Goal: Find specific page/section: Find specific page/section

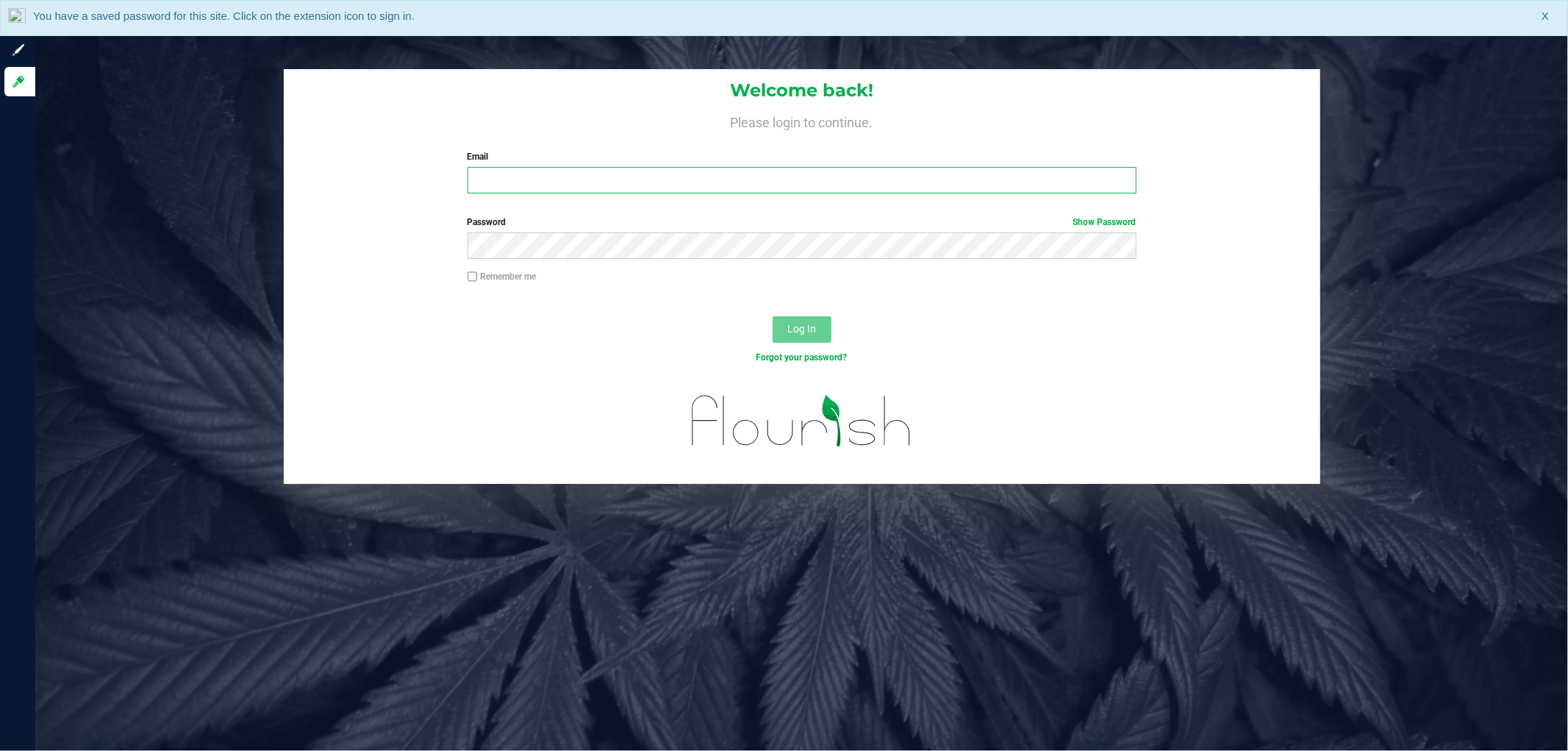
click at [508, 180] on input "Email" at bounding box center [801, 180] width 669 height 26
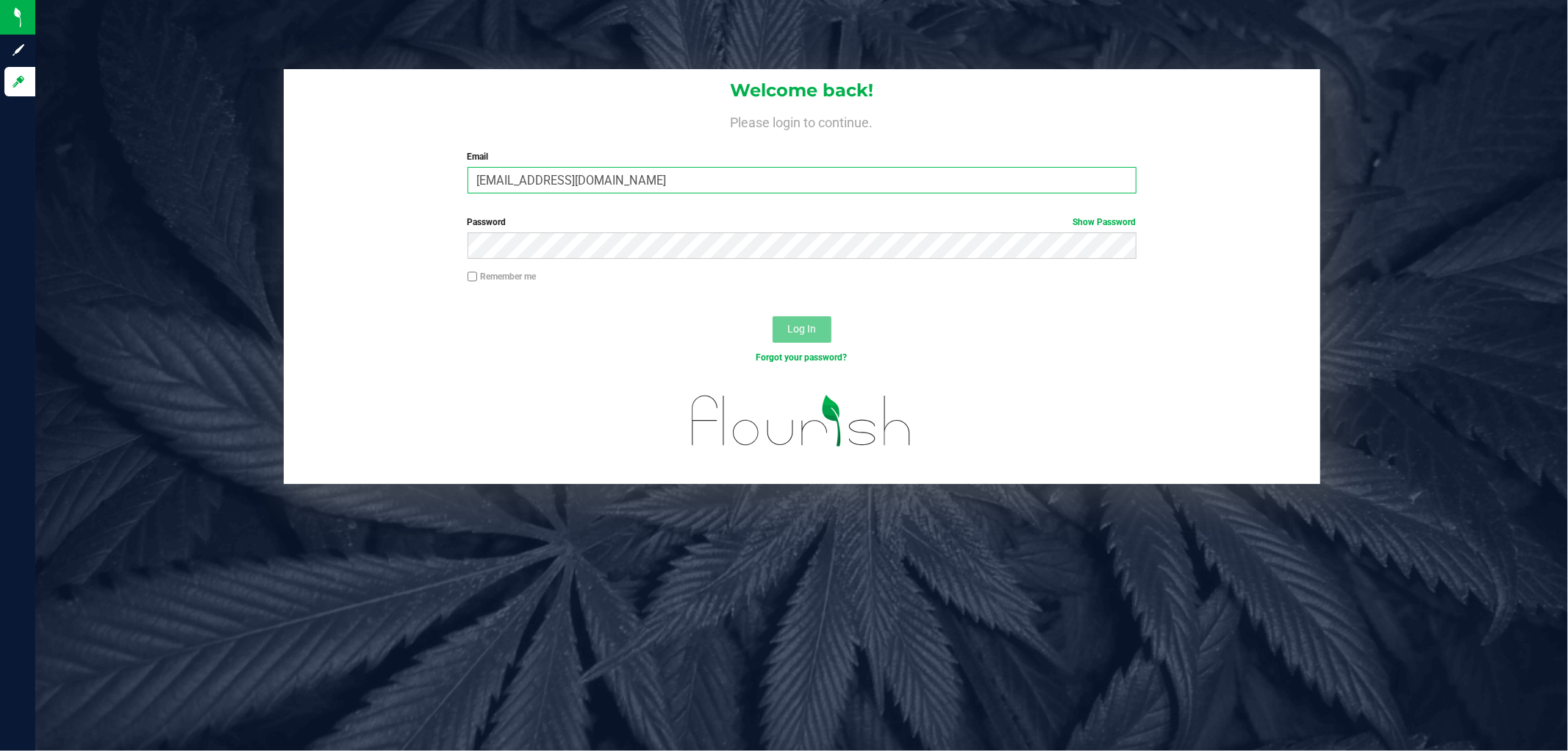
type input "[EMAIL_ADDRESS][DOMAIN_NAME]"
click at [773, 316] on button "Log In" at bounding box center [801, 329] width 59 height 26
click at [502, 187] on input "Email" at bounding box center [801, 180] width 669 height 26
click at [522, 186] on input "Email" at bounding box center [801, 180] width 669 height 26
type input "[EMAIL_ADDRESS][DOMAIN_NAME]"
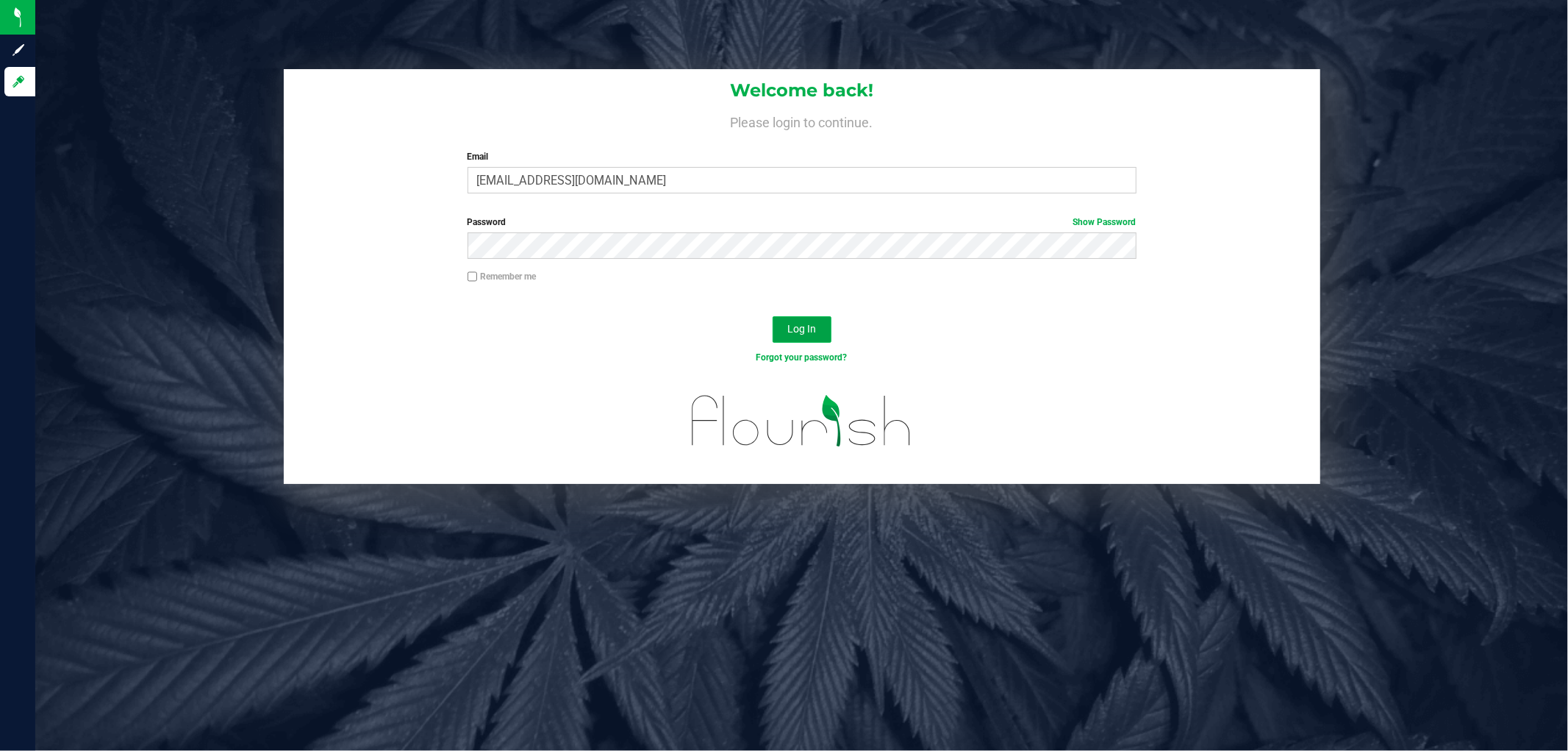
click at [792, 328] on span "Log In" at bounding box center [801, 329] width 29 height 12
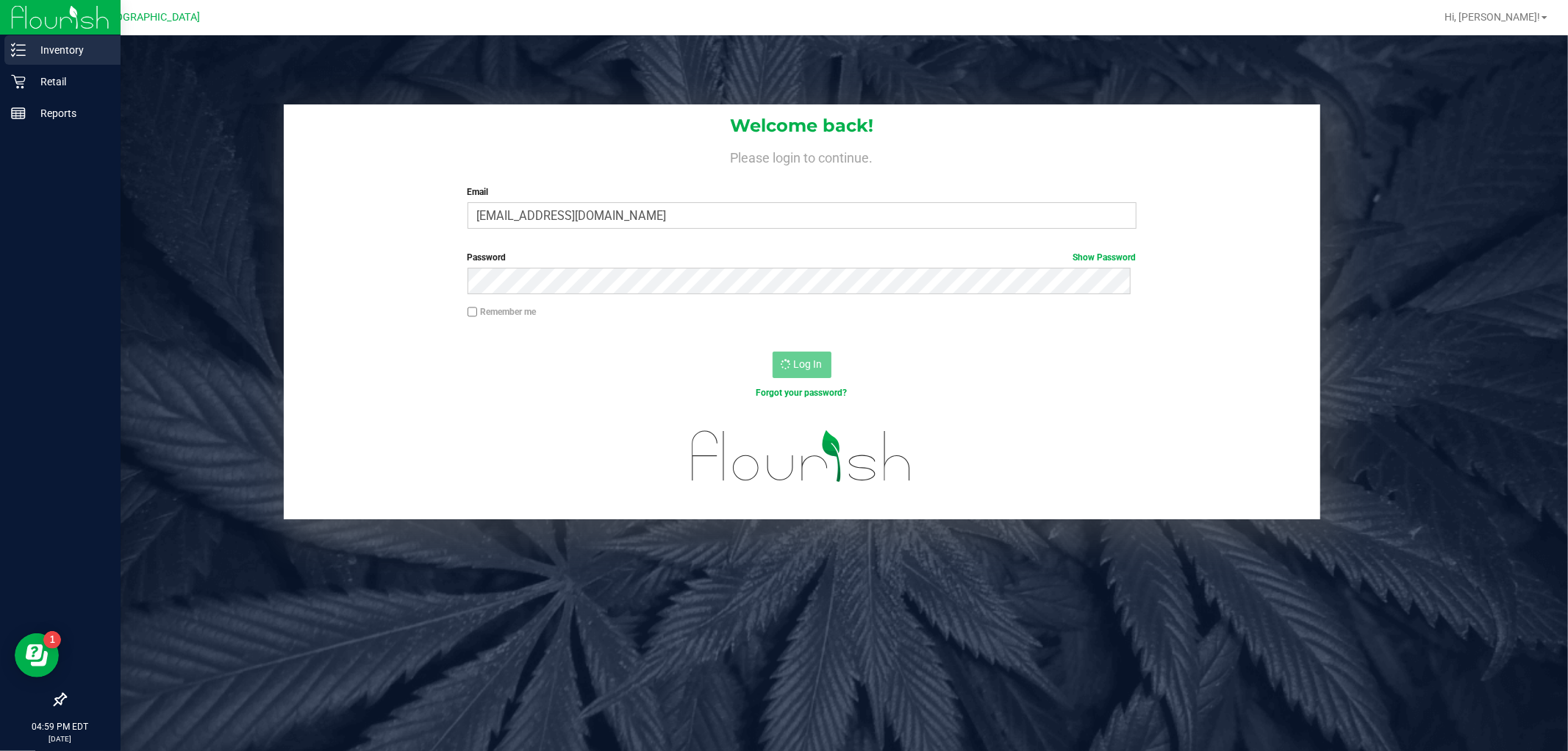
click at [71, 50] on p "Inventory" at bounding box center [70, 50] width 88 height 18
